Goal: Task Accomplishment & Management: Complete application form

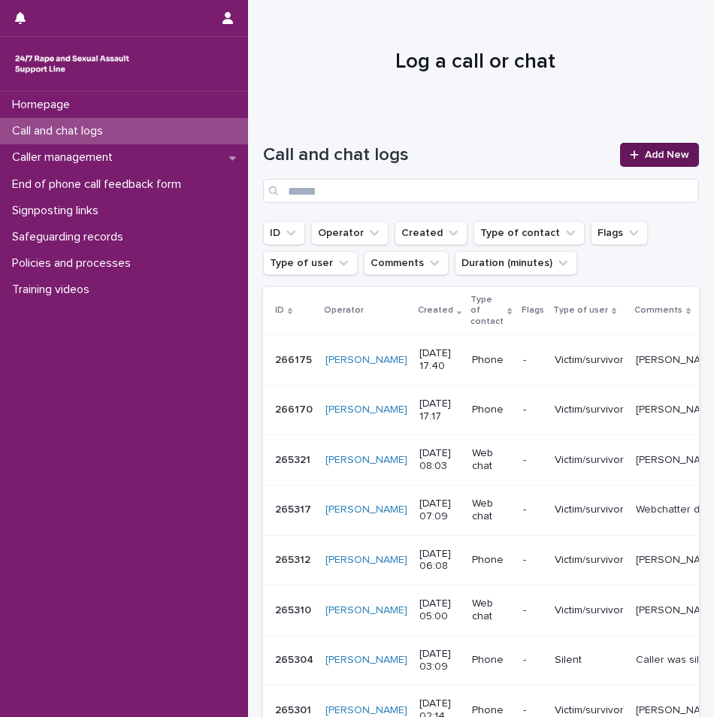
click at [647, 162] on link "Add New" at bounding box center [659, 155] width 79 height 24
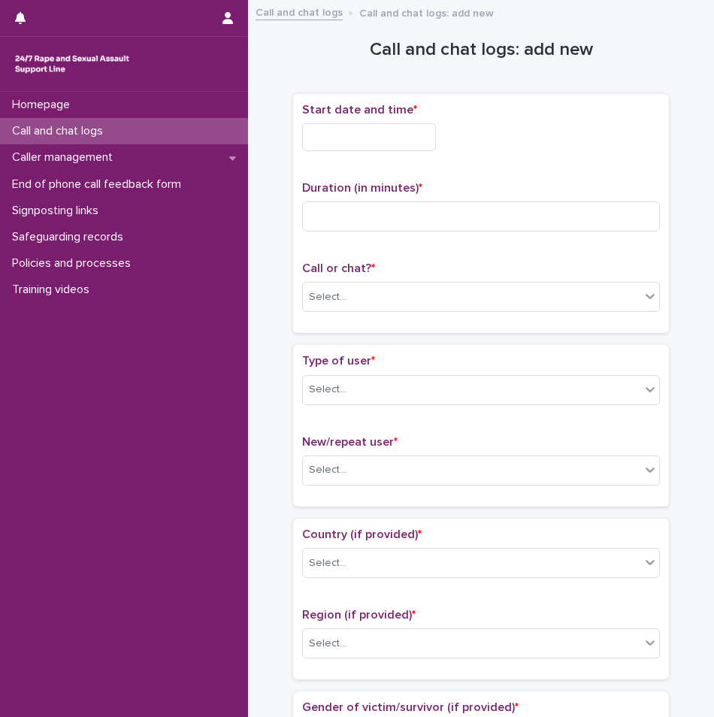
click at [364, 135] on input "text" at bounding box center [369, 137] width 134 height 28
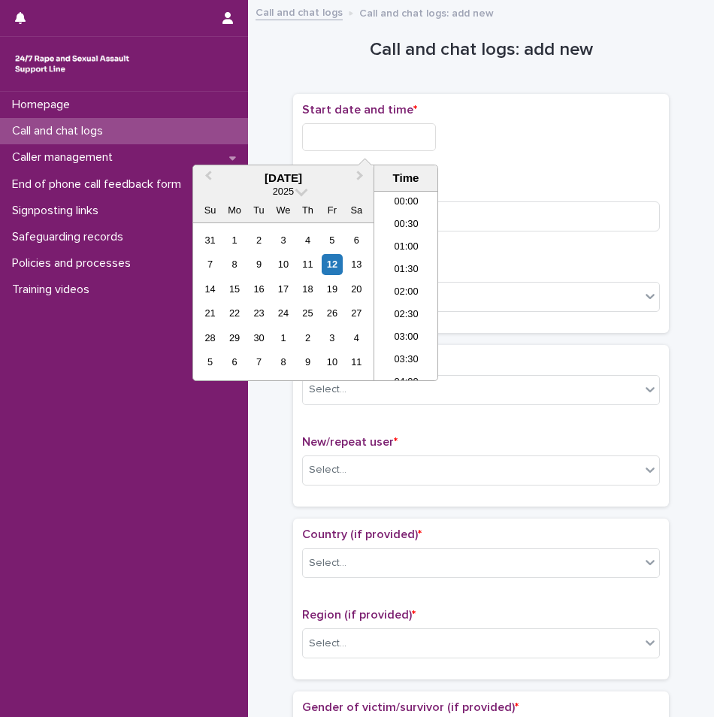
scroll to position [751, 0]
click at [406, 284] on li "18:30" at bounding box center [406, 285] width 64 height 23
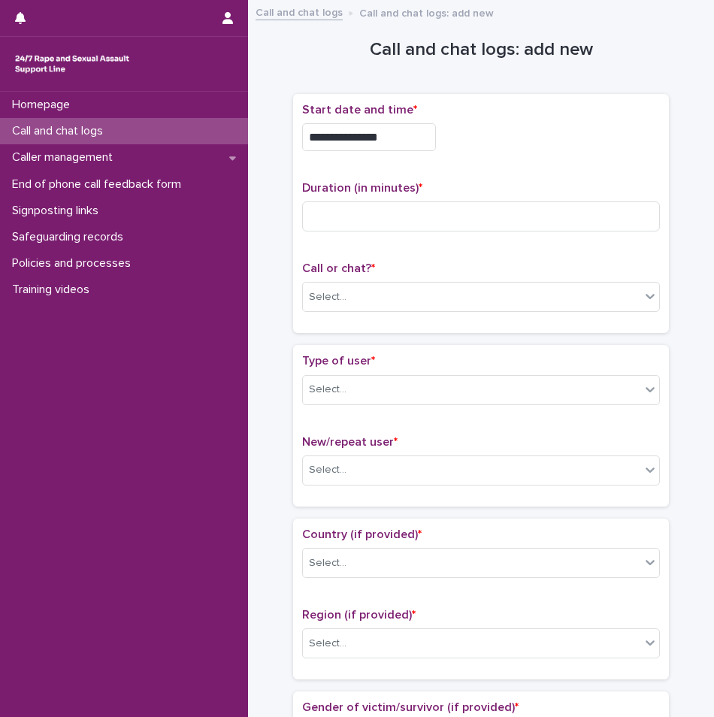
click at [403, 136] on input "**********" at bounding box center [369, 137] width 134 height 28
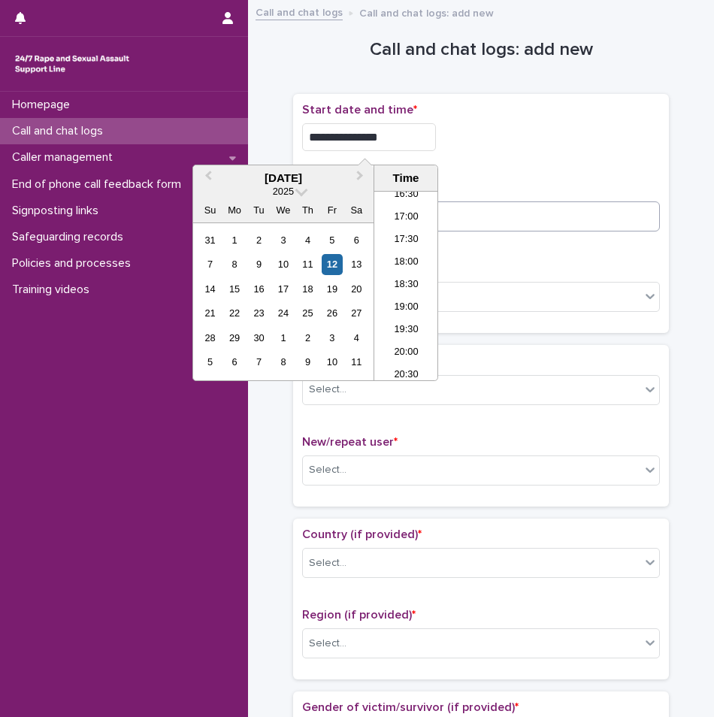
type input "**********"
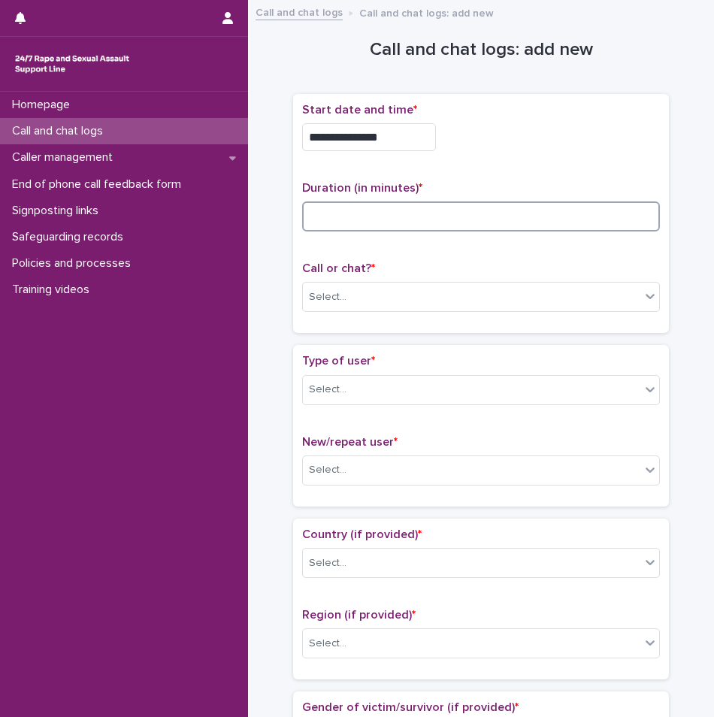
click at [545, 214] on input at bounding box center [481, 216] width 358 height 30
type input "*"
click at [399, 295] on div "Select..." at bounding box center [471, 297] width 337 height 25
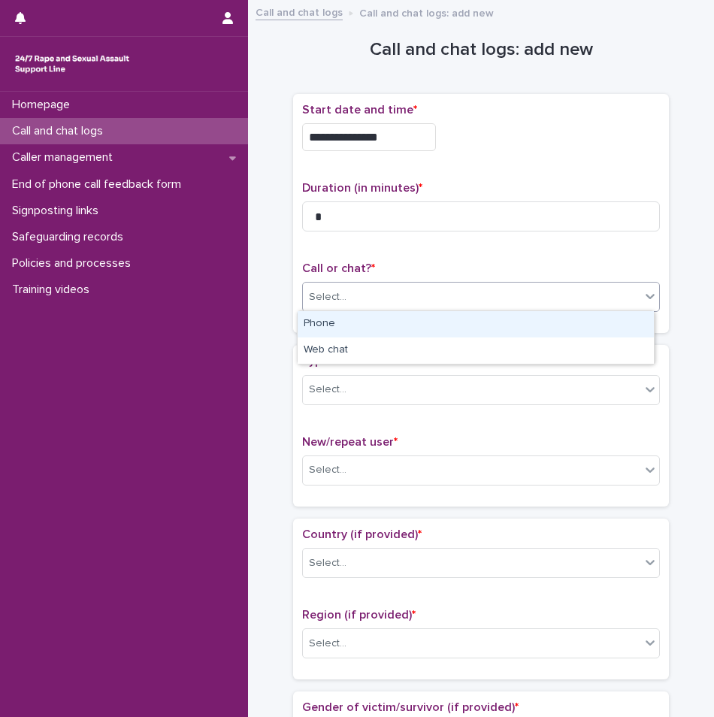
click at [366, 323] on div "Phone" at bounding box center [476, 324] width 356 height 26
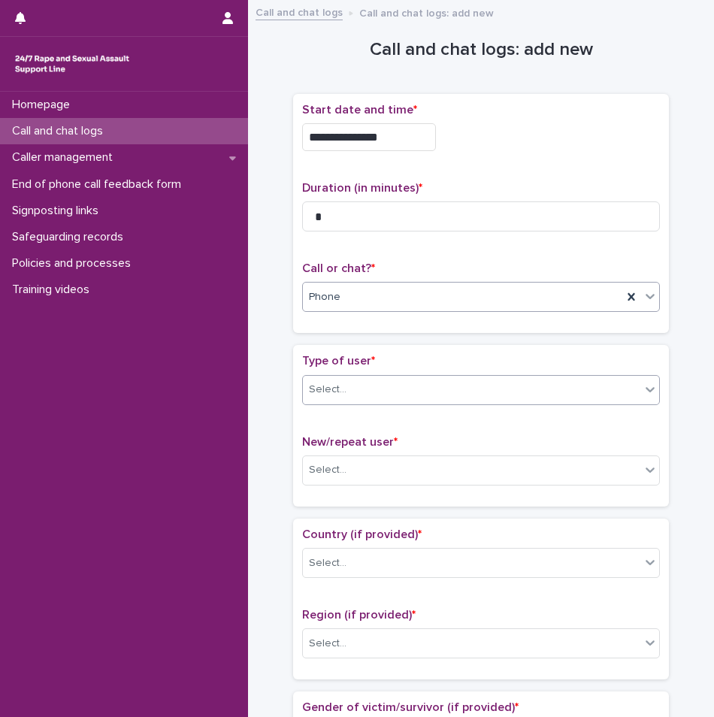
click at [348, 392] on input "text" at bounding box center [349, 389] width 2 height 14
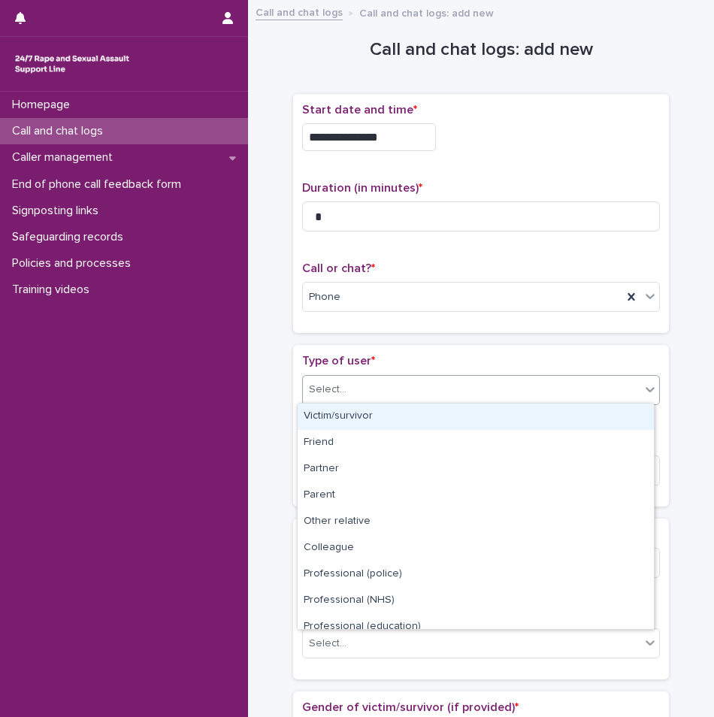
click at [341, 418] on div "Victim/survivor" at bounding box center [476, 416] width 356 height 26
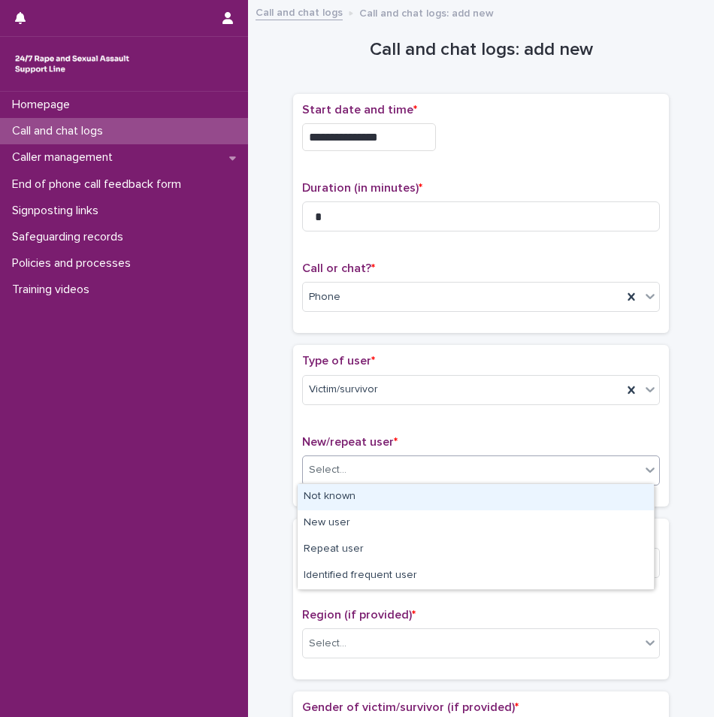
click at [421, 463] on div "Select..." at bounding box center [471, 470] width 337 height 25
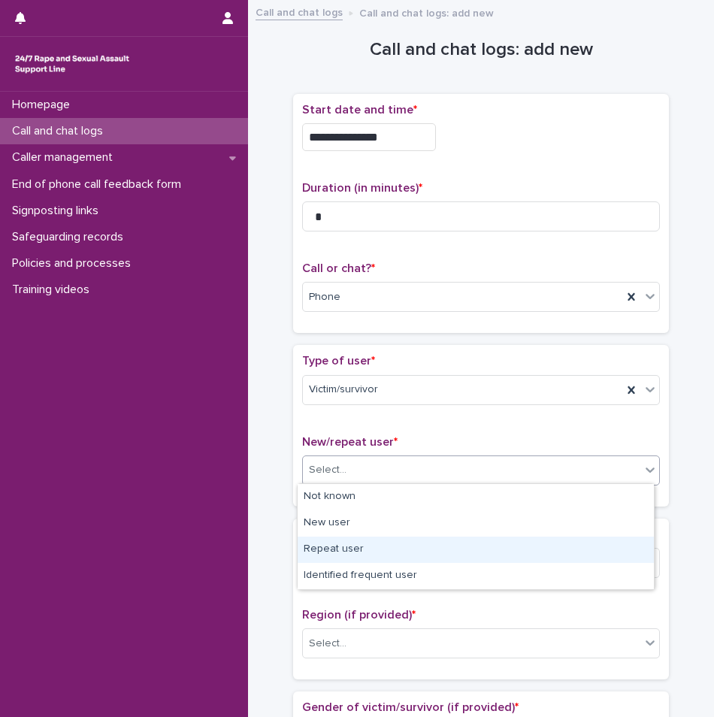
click at [365, 551] on div "Repeat user" at bounding box center [476, 549] width 356 height 26
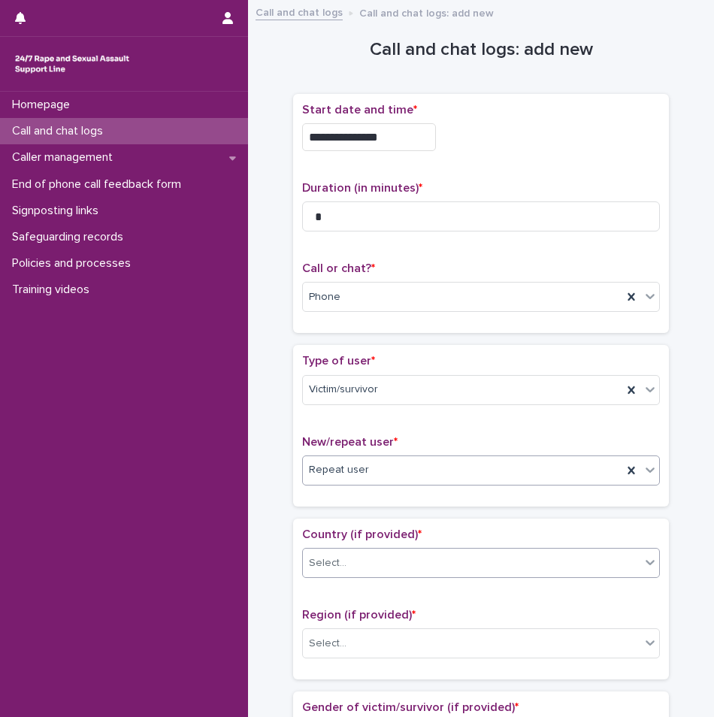
scroll to position [225, 0]
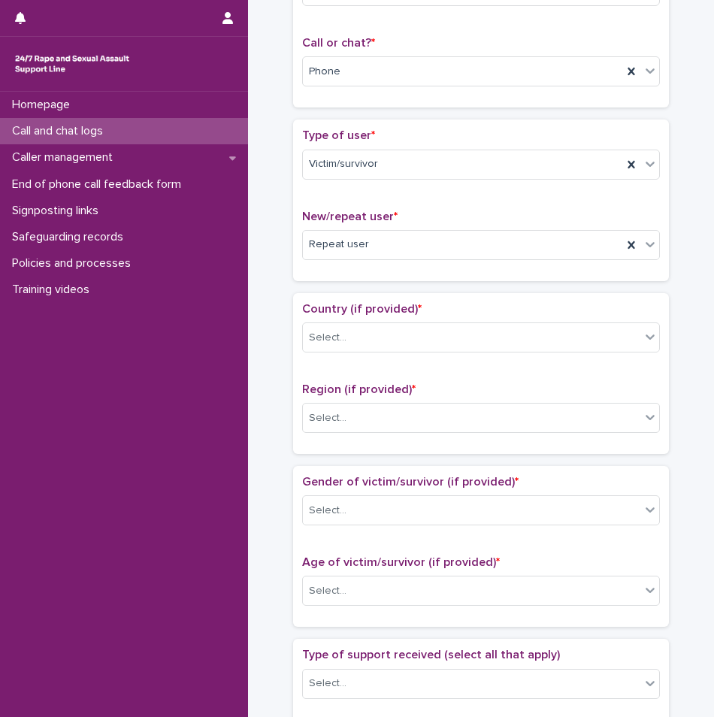
click at [456, 352] on div "Country (if provided) * Select..." at bounding box center [481, 333] width 358 height 62
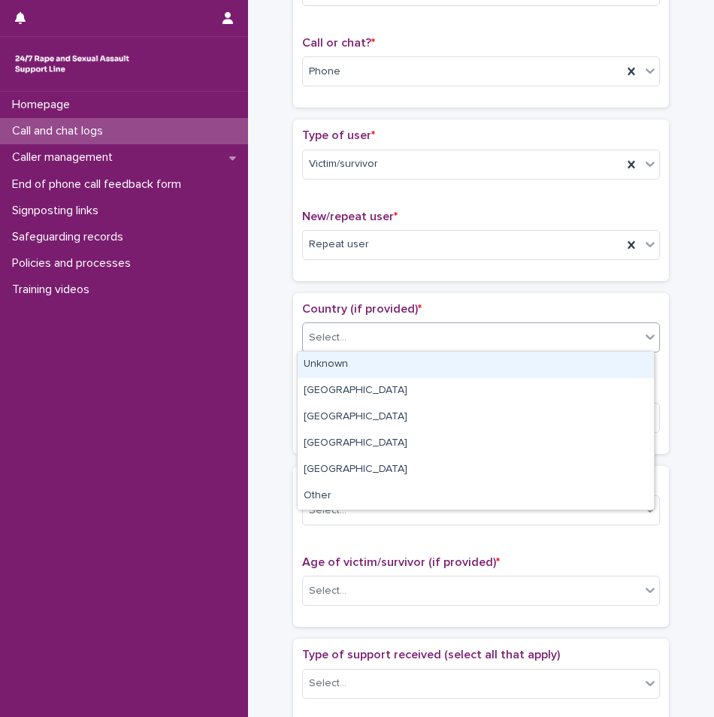
click at [457, 343] on div "Select..." at bounding box center [471, 337] width 337 height 25
click at [379, 377] on div "Unknown" at bounding box center [476, 365] width 356 height 26
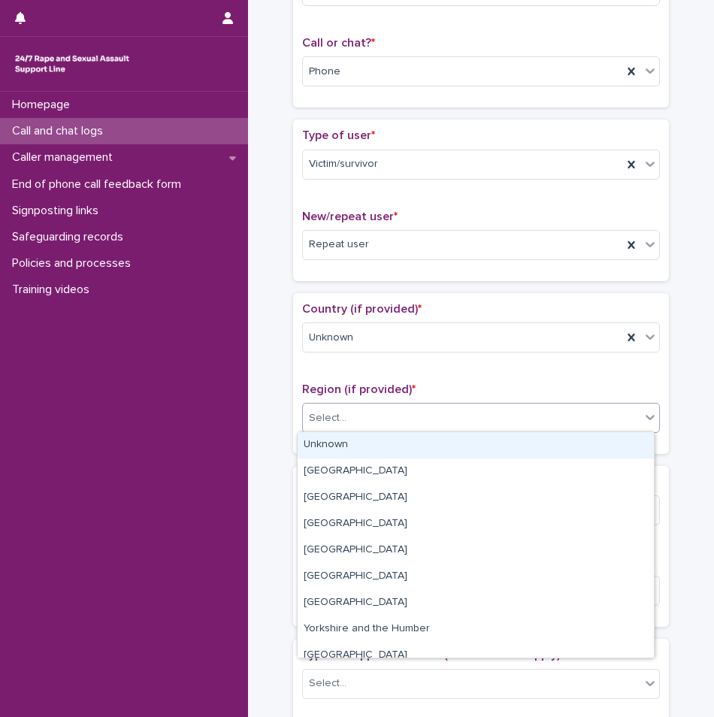
click at [420, 424] on div "Select..." at bounding box center [471, 418] width 337 height 25
click at [372, 446] on div "Unknown" at bounding box center [476, 445] width 356 height 26
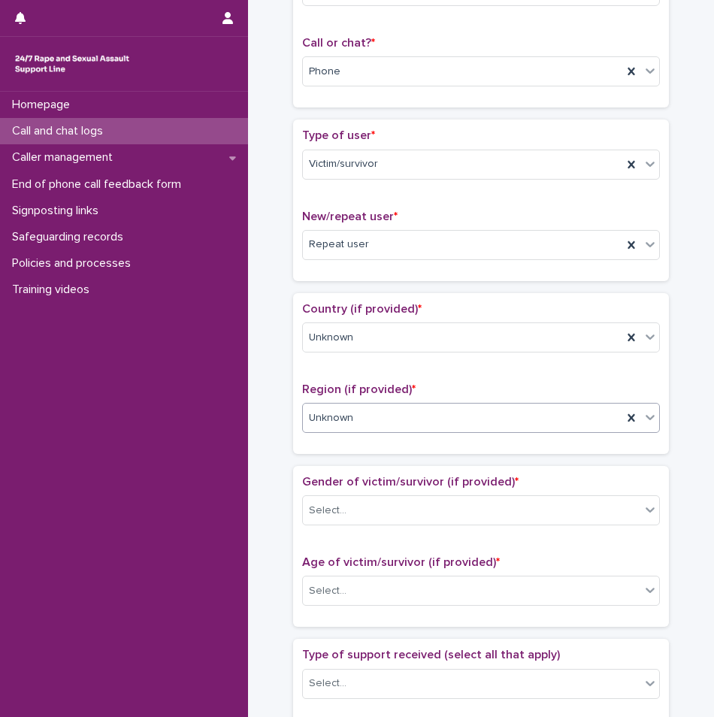
scroll to position [376, 0]
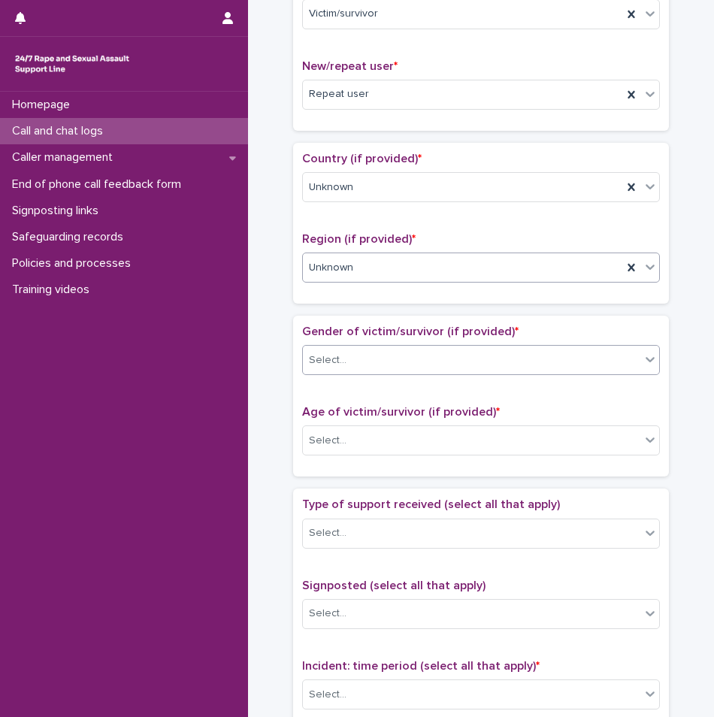
click at [402, 364] on div "Select..." at bounding box center [471, 360] width 337 height 25
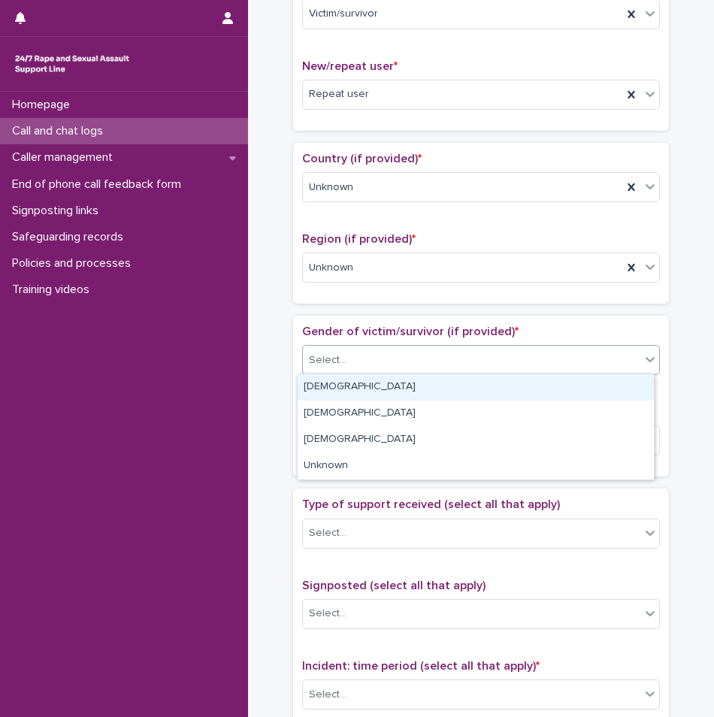
click at [385, 388] on div "[DEMOGRAPHIC_DATA]" at bounding box center [476, 387] width 356 height 26
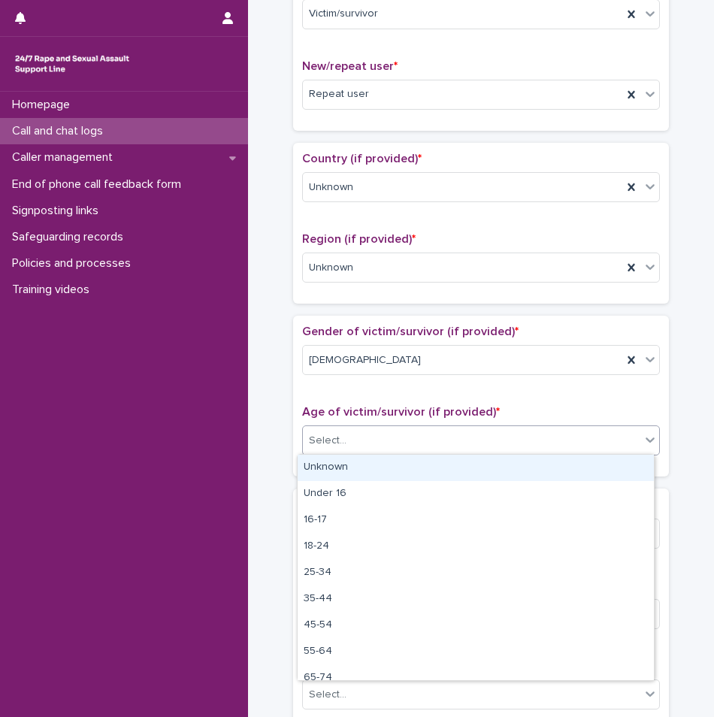
click at [377, 430] on div "Select..." at bounding box center [471, 440] width 337 height 25
click at [354, 470] on div "Unknown" at bounding box center [476, 468] width 356 height 26
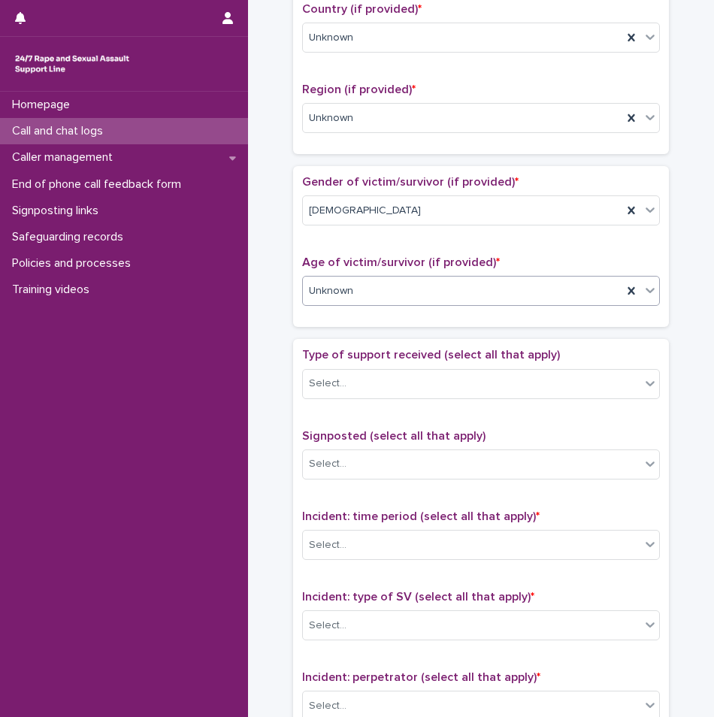
scroll to position [526, 0]
click at [383, 382] on div "Select..." at bounding box center [471, 382] width 337 height 25
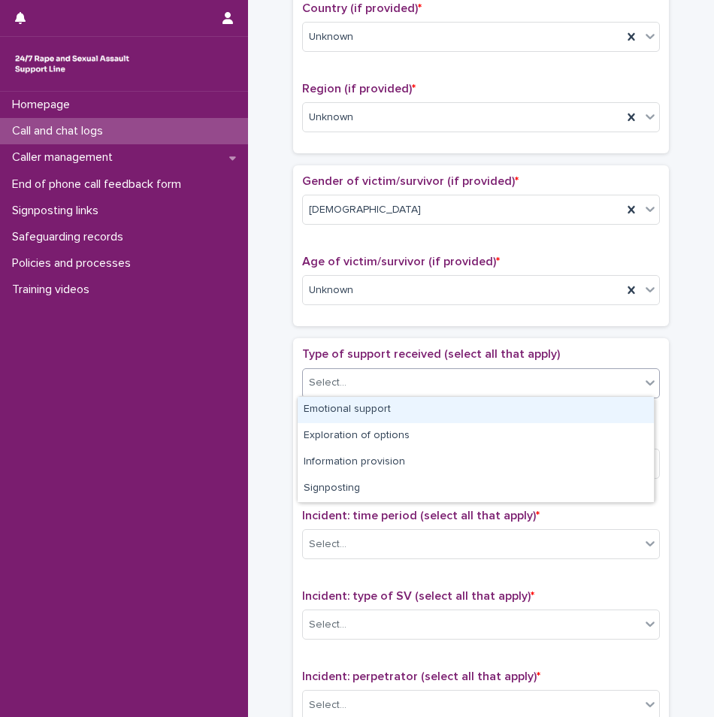
click at [368, 407] on div "Emotional support" at bounding box center [476, 410] width 356 height 26
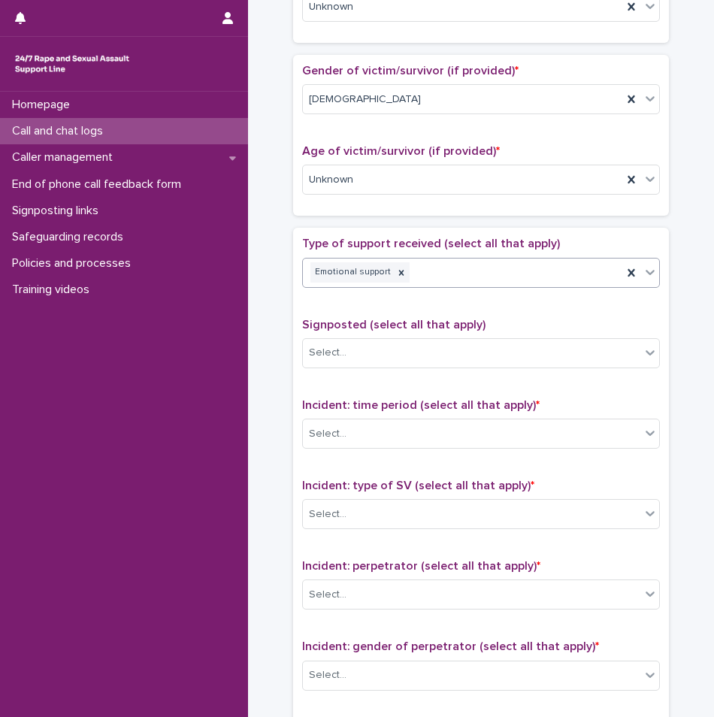
scroll to position [676, 0]
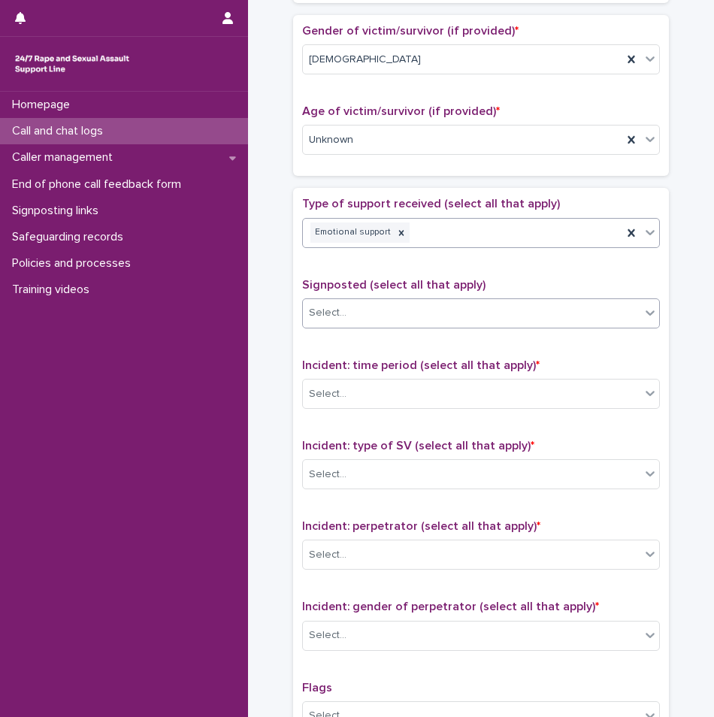
click at [375, 319] on div "Select..." at bounding box center [471, 313] width 337 height 25
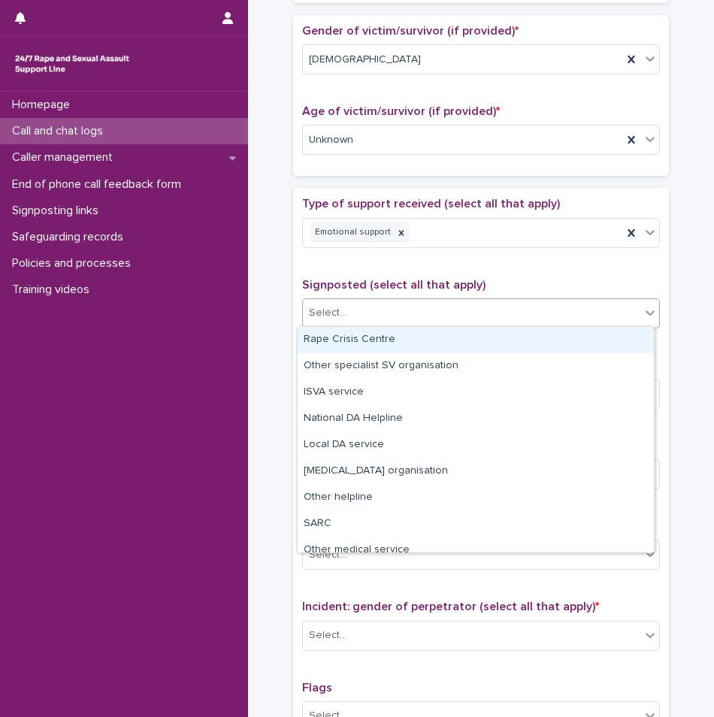
click at [428, 272] on div "Type of support received (select all that apply) Emotional support Signposted (…" at bounding box center [481, 511] width 358 height 629
click at [415, 317] on div "Select..." at bounding box center [471, 313] width 337 height 25
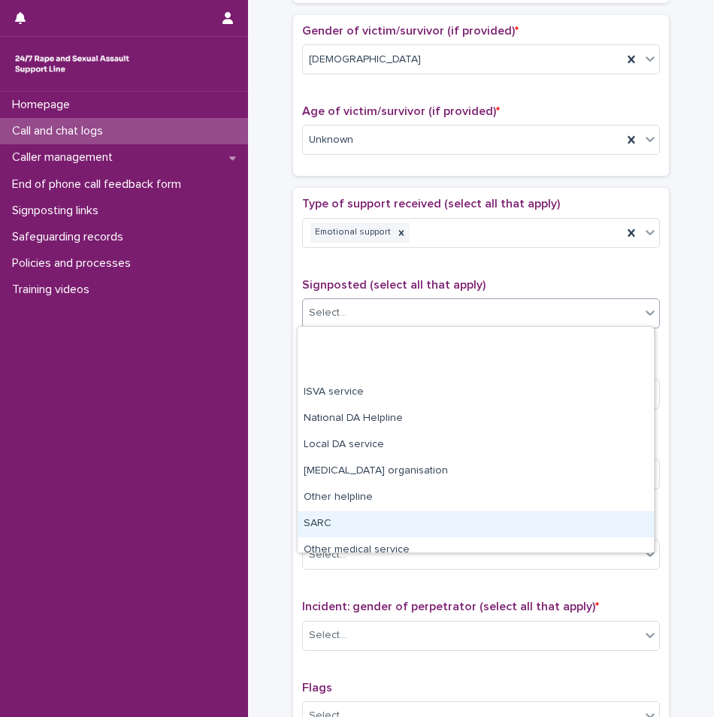
scroll to position [90, 0]
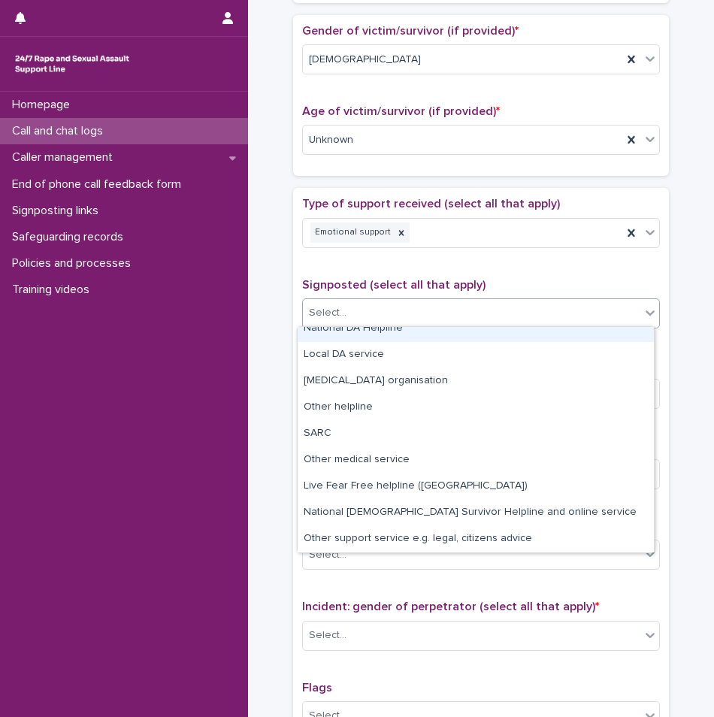
click at [529, 261] on div "Type of support received (select all that apply) Emotional support Signposted (…" at bounding box center [481, 511] width 358 height 629
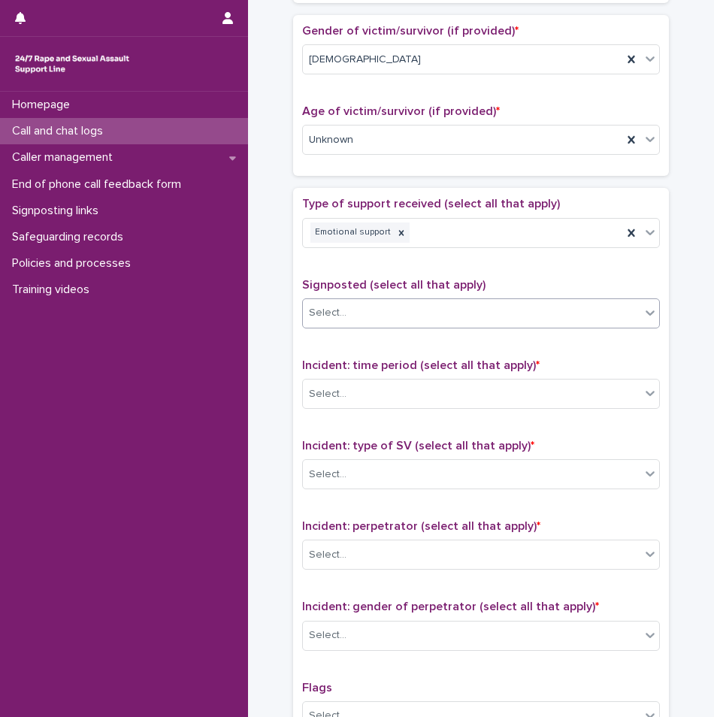
click at [524, 303] on div "Select..." at bounding box center [471, 313] width 337 height 25
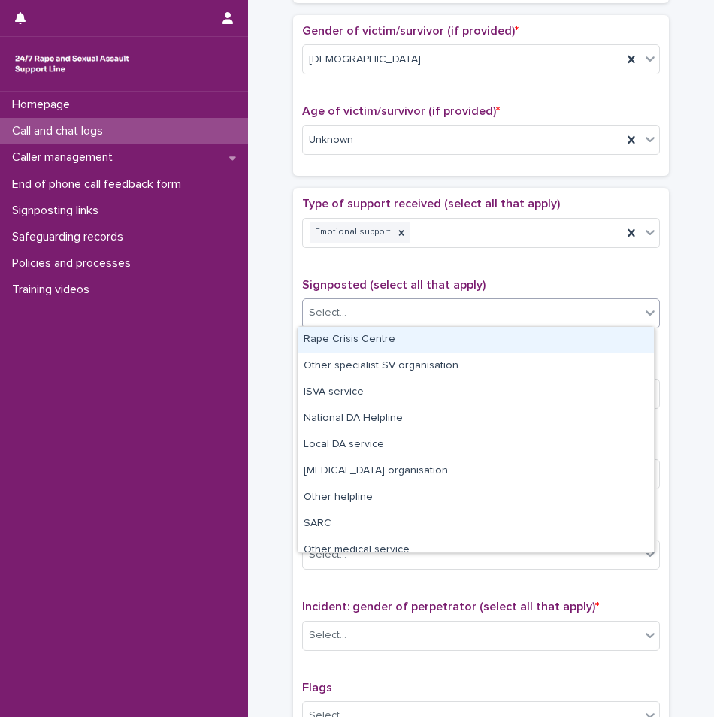
click at [559, 253] on div "Type of support received (select all that apply) Emotional support" at bounding box center [481, 228] width 358 height 62
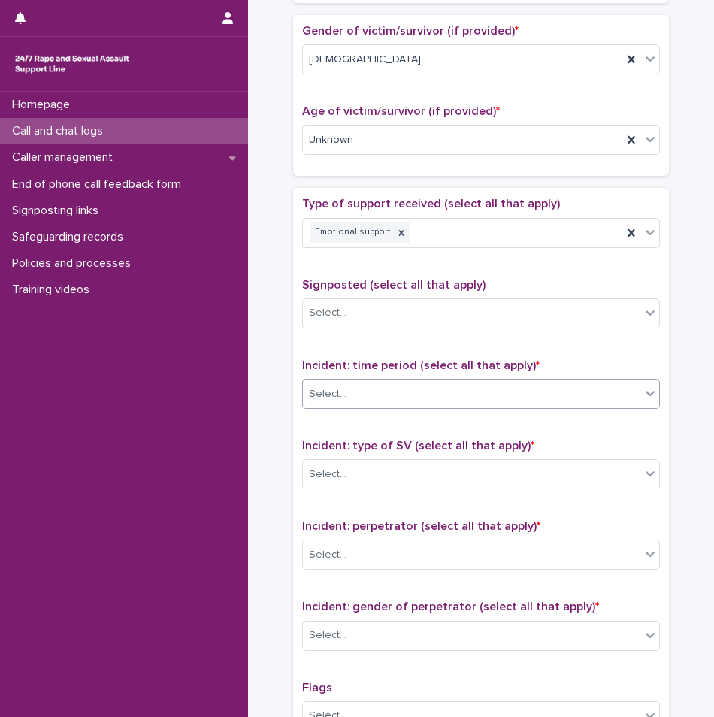
click at [572, 391] on div "Select..." at bounding box center [471, 394] width 337 height 25
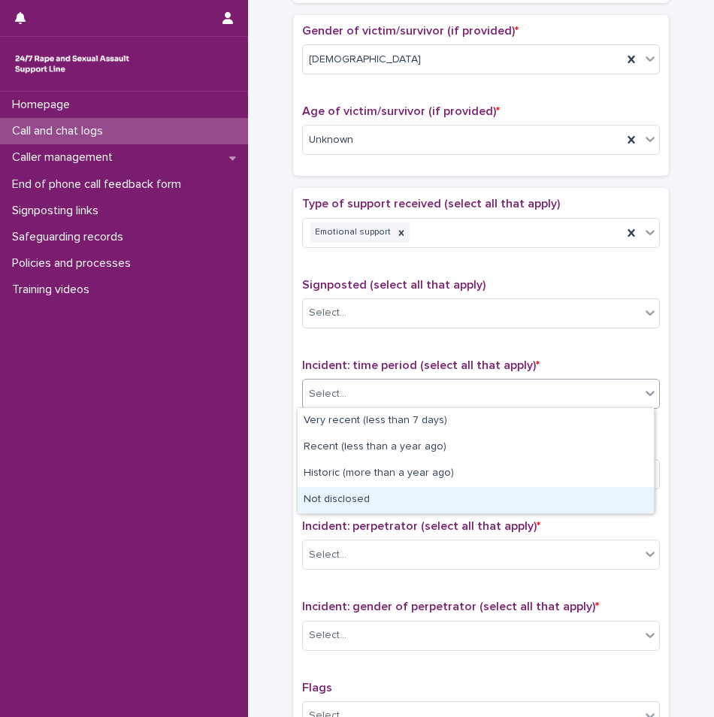
click at [360, 504] on div "Not disclosed" at bounding box center [476, 500] width 356 height 26
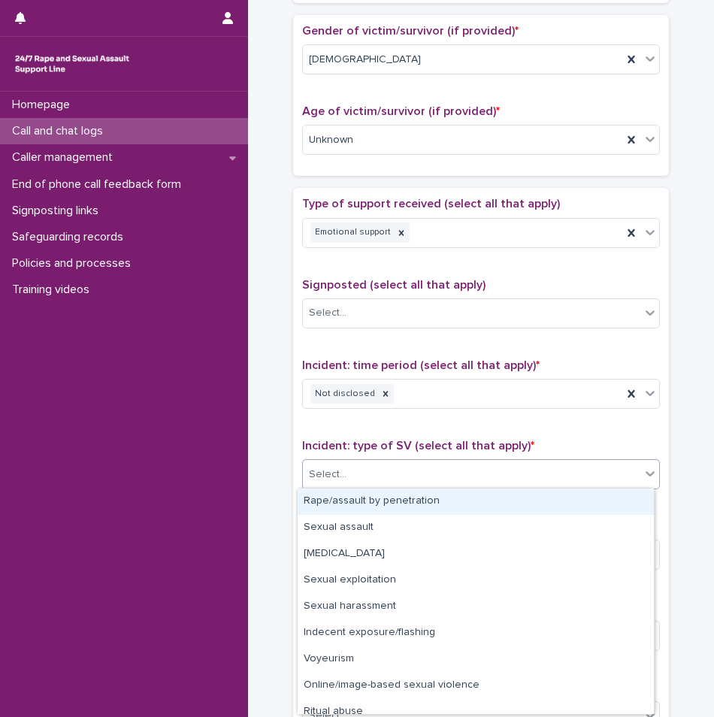
click at [395, 480] on div "Select..." at bounding box center [471, 474] width 337 height 25
click at [388, 430] on div "Type of support received (select all that apply) Emotional support Signposted (…" at bounding box center [481, 511] width 358 height 629
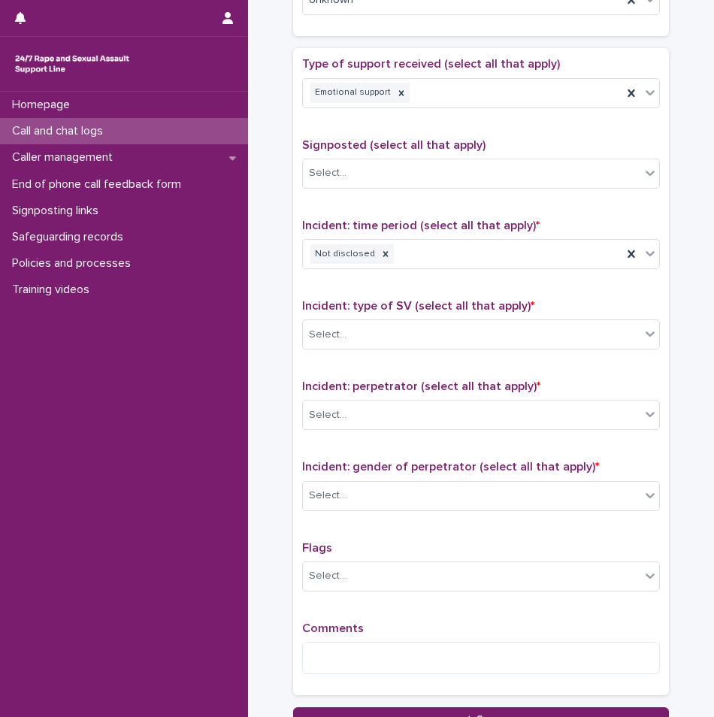
scroll to position [826, 0]
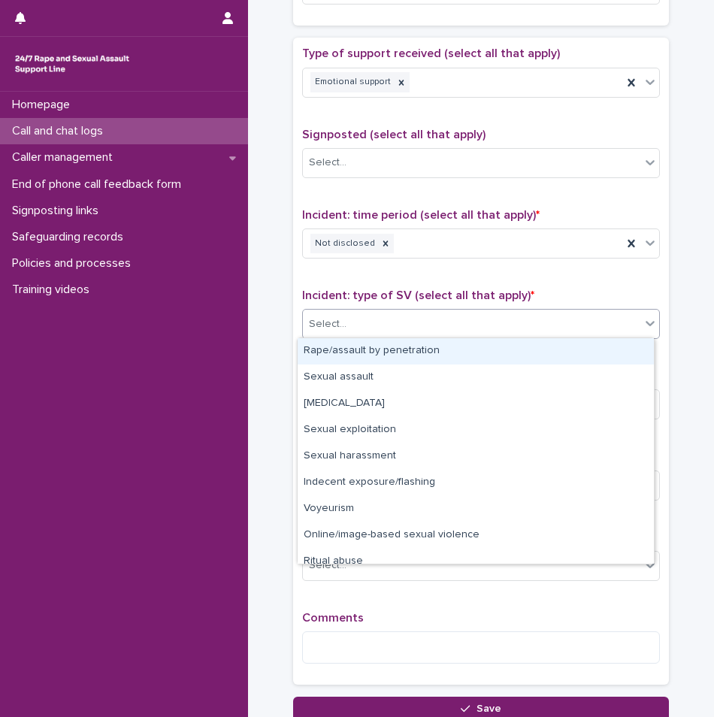
click at [386, 334] on div "Select..." at bounding box center [471, 324] width 337 height 25
click at [383, 351] on div "Rape/assault by penetration" at bounding box center [476, 351] width 356 height 26
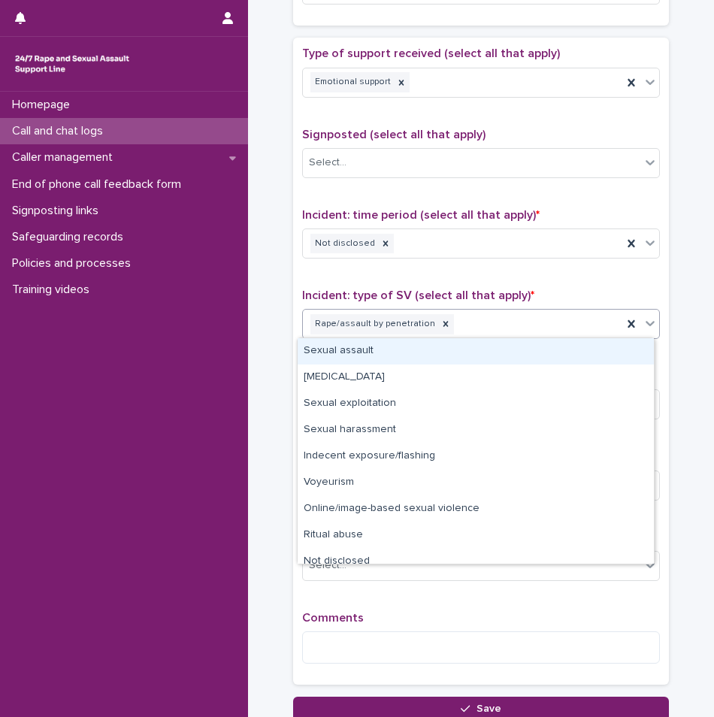
click at [514, 326] on div "Rape/assault by penetration" at bounding box center [462, 324] width 319 height 26
click at [453, 349] on div "Sexual assault" at bounding box center [476, 351] width 356 height 26
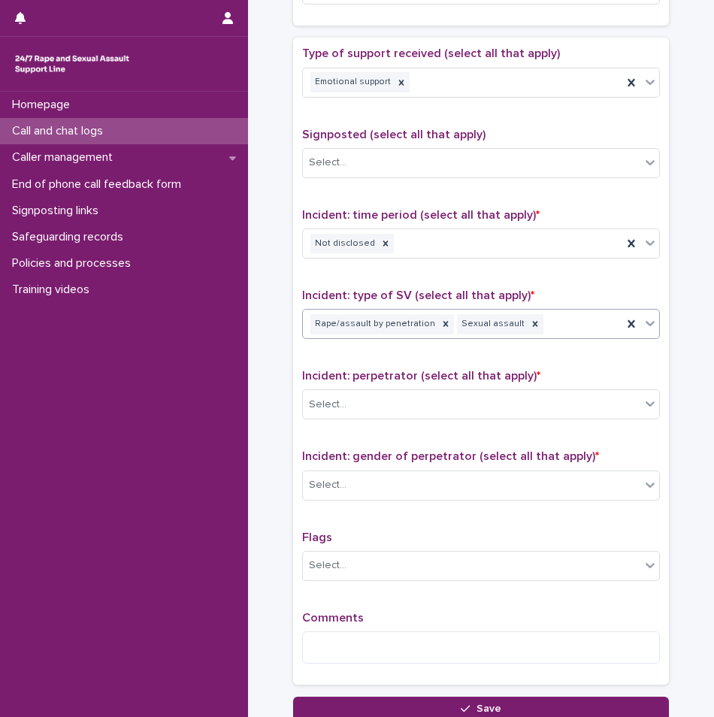
click at [597, 322] on div "Rape/assault by penetration Sexual assault" at bounding box center [462, 324] width 319 height 26
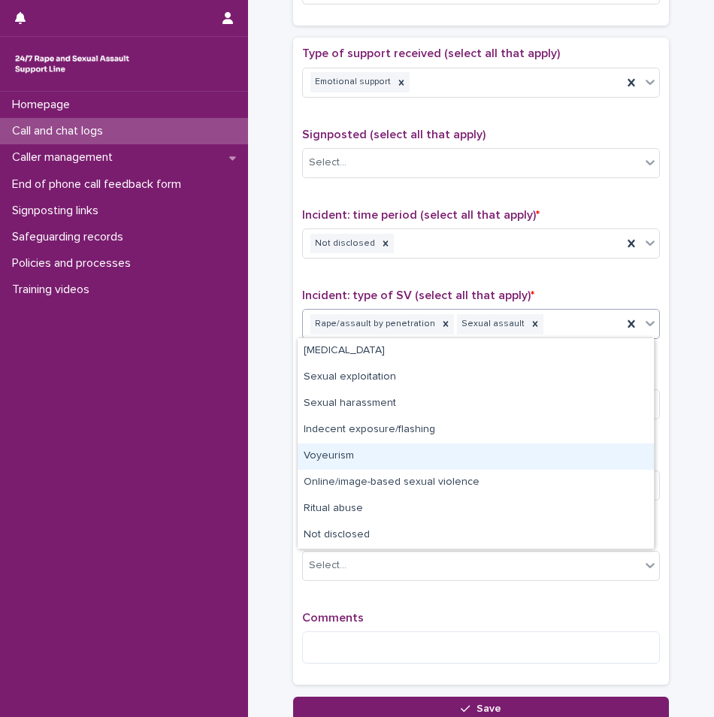
click at [349, 452] on div "Voyeurism" at bounding box center [476, 456] width 356 height 26
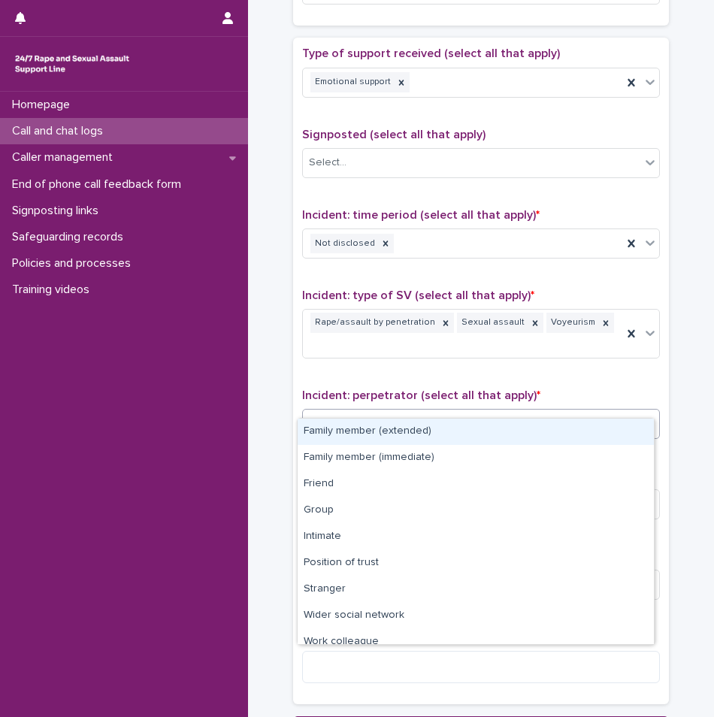
click at [395, 412] on div "Select..." at bounding box center [471, 424] width 337 height 25
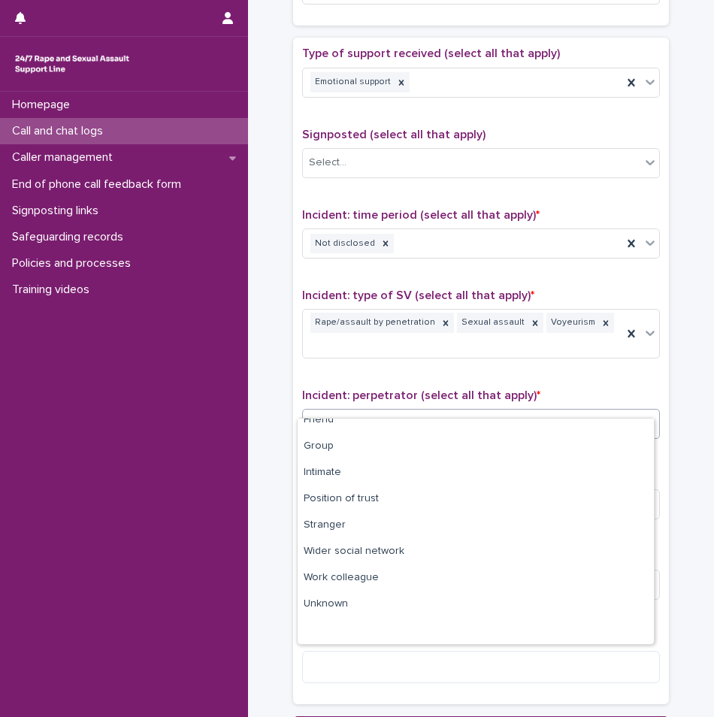
scroll to position [0, 0]
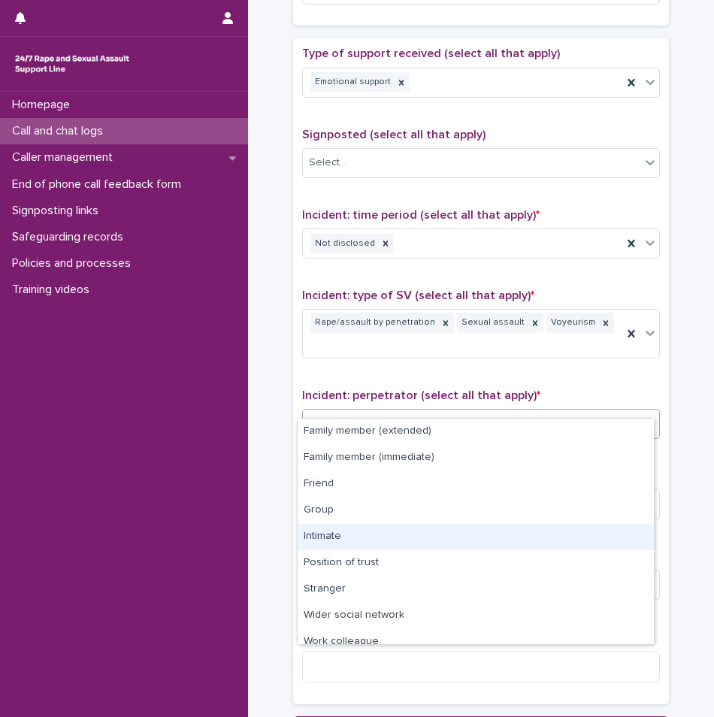
click at [349, 534] on div "Intimate" at bounding box center [476, 537] width 356 height 26
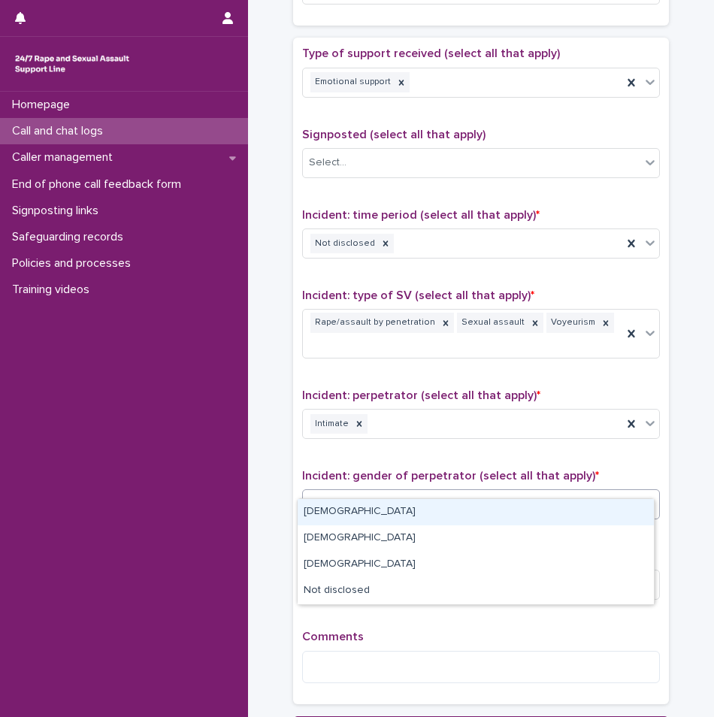
click at [375, 492] on div "Select..." at bounding box center [471, 504] width 337 height 25
click at [358, 513] on div "[DEMOGRAPHIC_DATA]" at bounding box center [476, 512] width 356 height 26
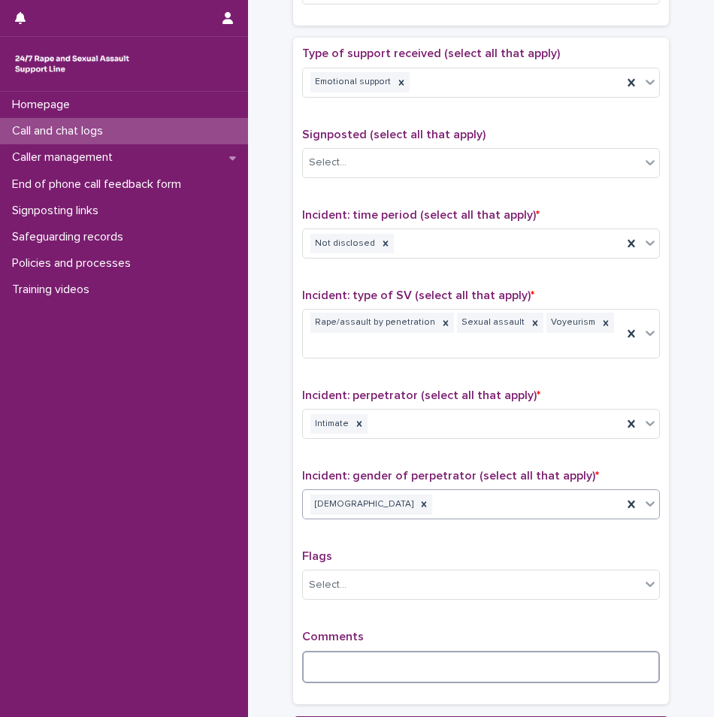
click at [367, 651] on textarea at bounding box center [481, 667] width 358 height 32
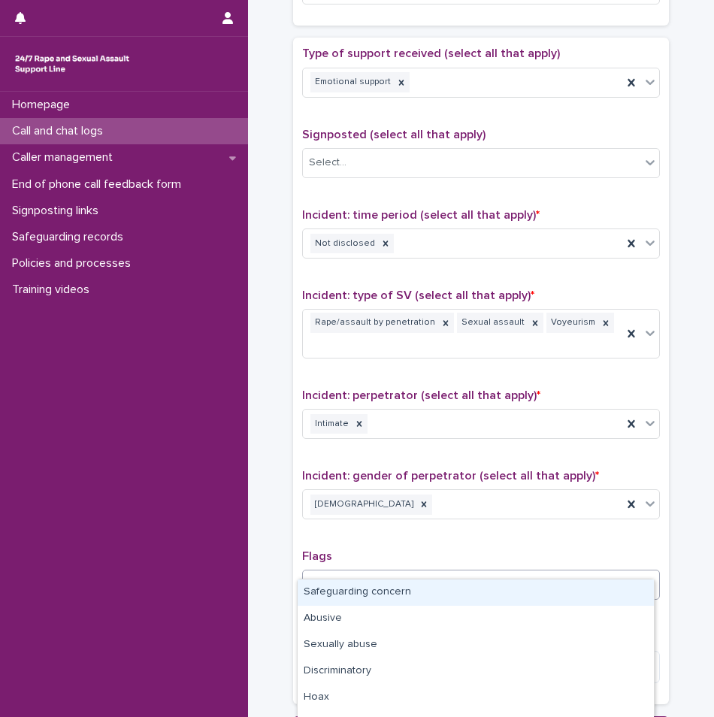
click at [364, 572] on div "Select..." at bounding box center [471, 584] width 337 height 25
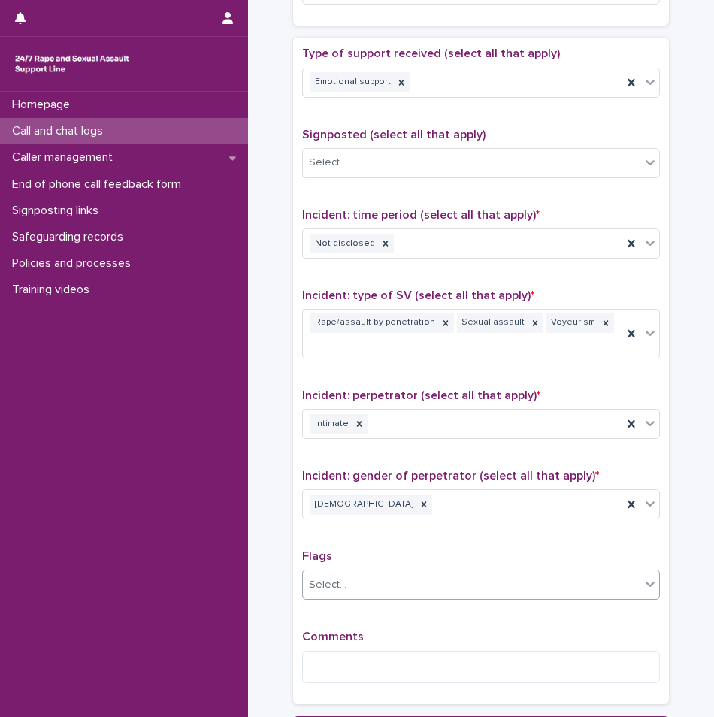
drag, startPoint x: 415, startPoint y: 528, endPoint x: 398, endPoint y: 559, distance: 35.0
click at [398, 559] on div "Flags Select..." at bounding box center [481, 580] width 358 height 62
drag, startPoint x: 398, startPoint y: 559, endPoint x: 361, endPoint y: 598, distance: 54.2
click at [361, 598] on div "Type of support received (select all that apply) Emotional support Signposted (…" at bounding box center [481, 371] width 358 height 648
click at [361, 651] on textarea at bounding box center [481, 667] width 358 height 32
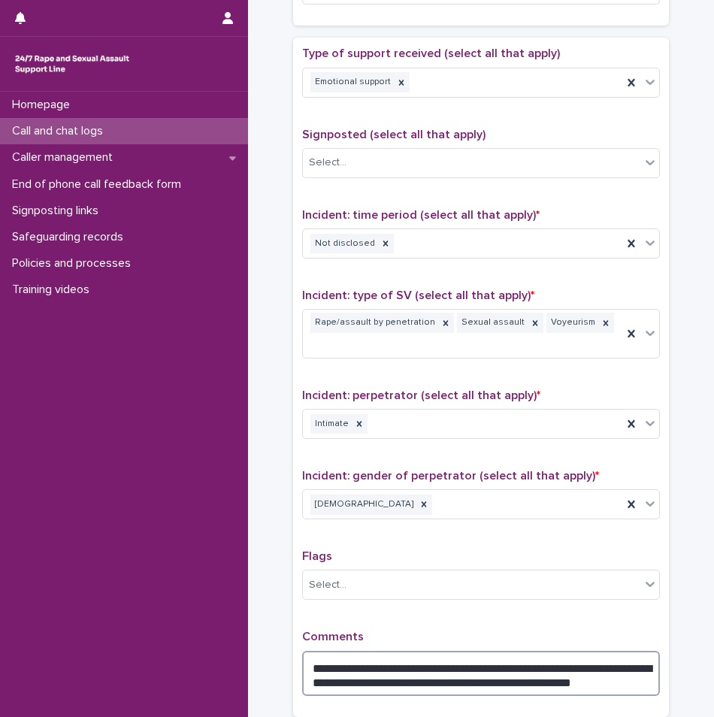
click at [609, 666] on textarea "**********" at bounding box center [481, 673] width 358 height 45
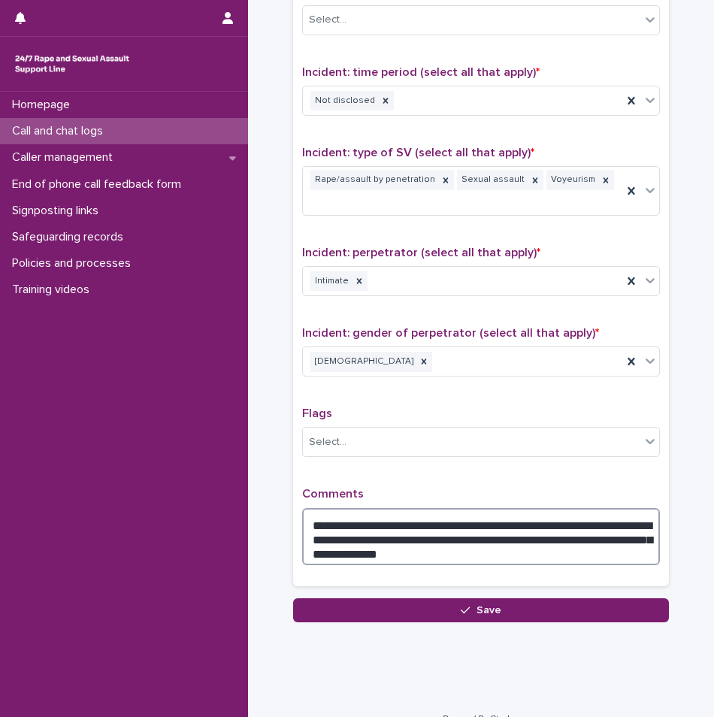
scroll to position [971, 0]
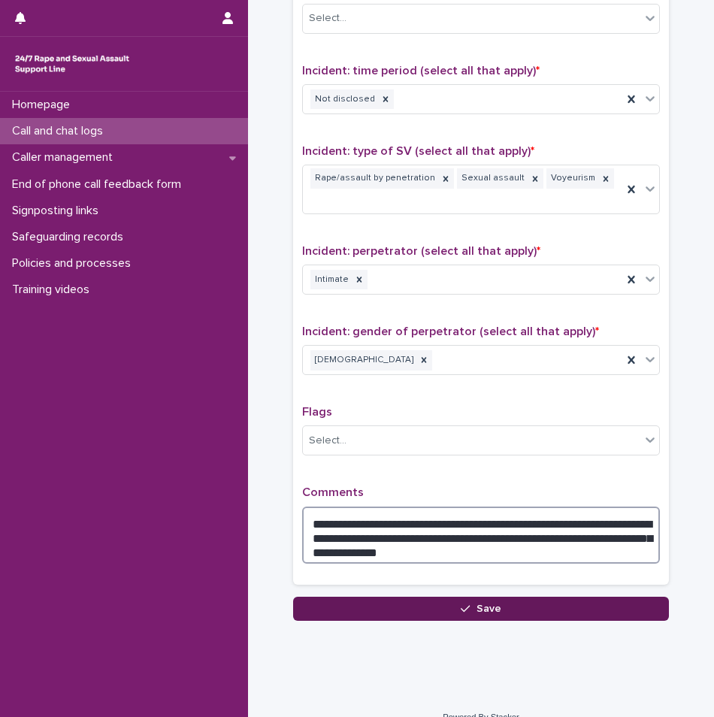
type textarea "**********"
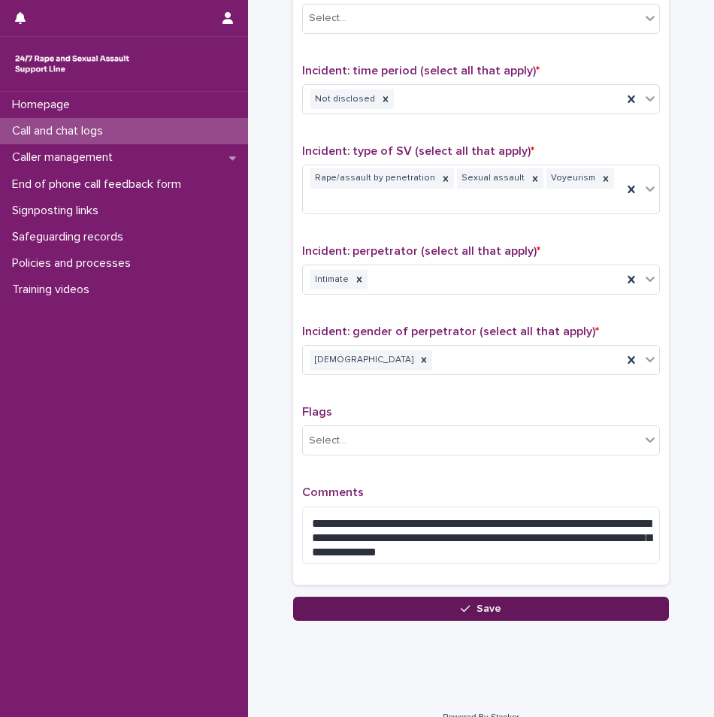
click at [469, 603] on div "button" at bounding box center [468, 608] width 15 height 11
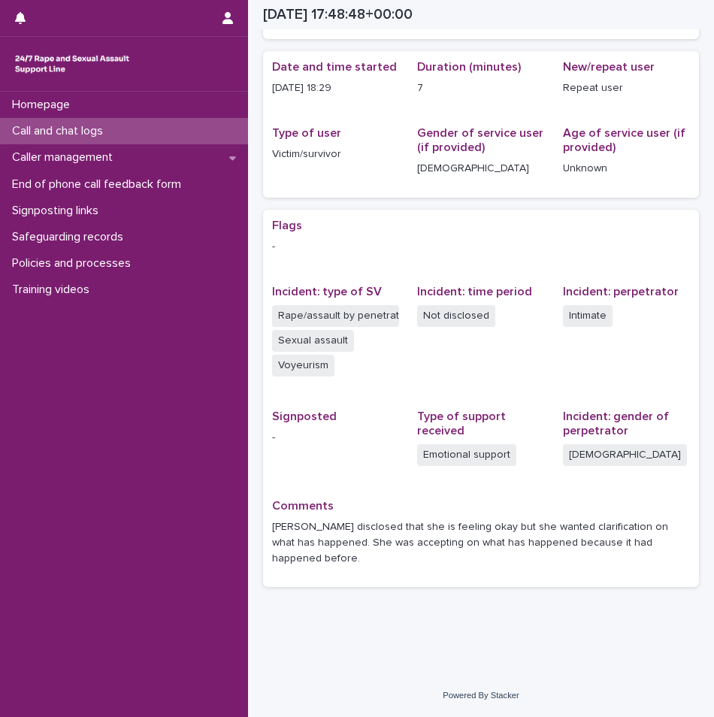
scroll to position [116, 0]
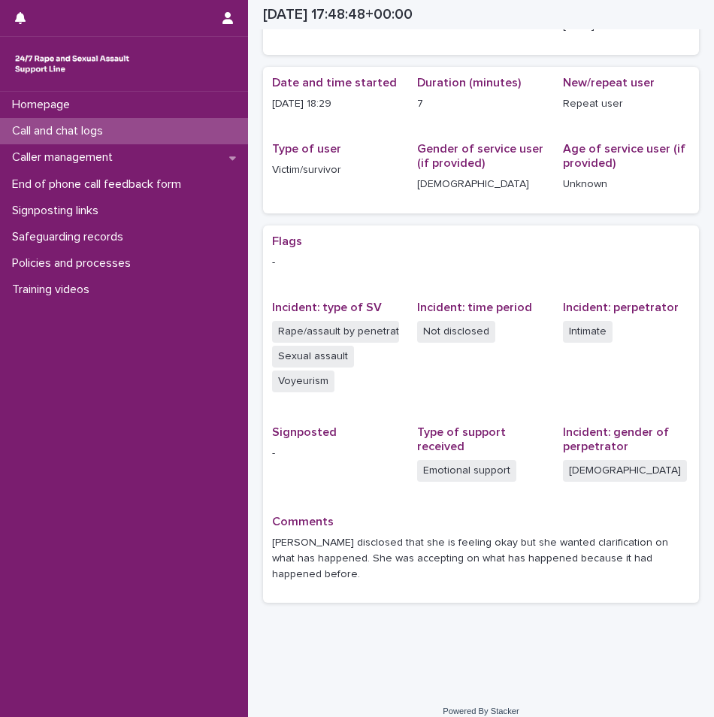
click at [186, 137] on div "Call and chat logs" at bounding box center [124, 131] width 248 height 26
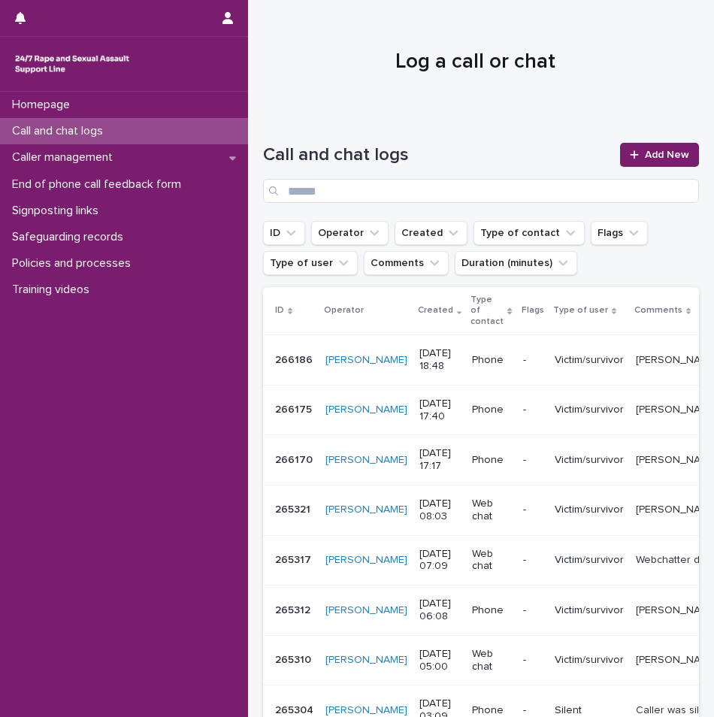
click at [122, 130] on div "Call and chat logs" at bounding box center [124, 131] width 248 height 26
click at [642, 160] on link "Add New" at bounding box center [659, 155] width 79 height 24
